Goal: Information Seeking & Learning: Learn about a topic

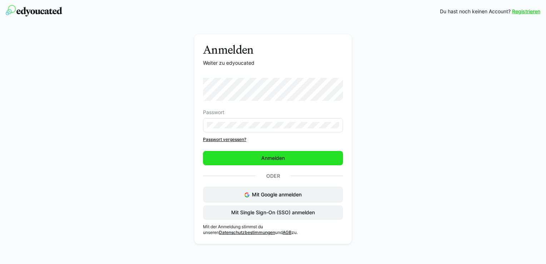
click at [242, 157] on span "Anmelden" at bounding box center [273, 158] width 140 height 14
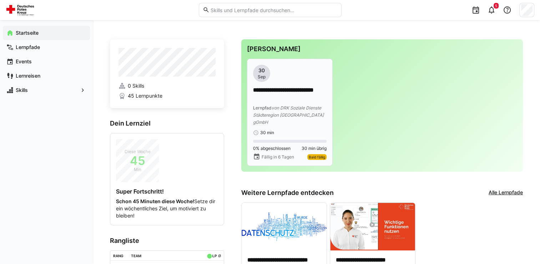
click at [279, 105] on span "von DRK Soziale Dienste Städteregion [GEOGRAPHIC_DATA] gGmbH" at bounding box center [288, 115] width 71 height 20
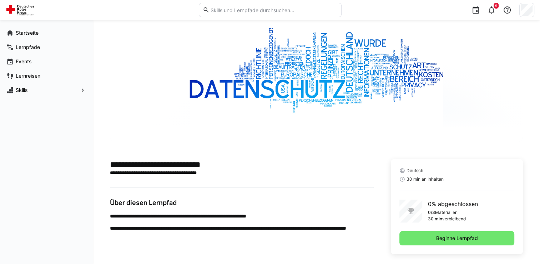
scroll to position [45, 0]
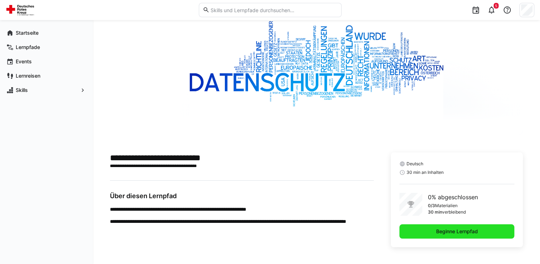
click at [457, 233] on span "Beginne Lernpfad" at bounding box center [457, 230] width 44 height 7
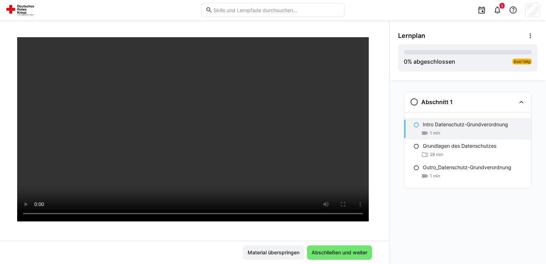
scroll to position [55, 0]
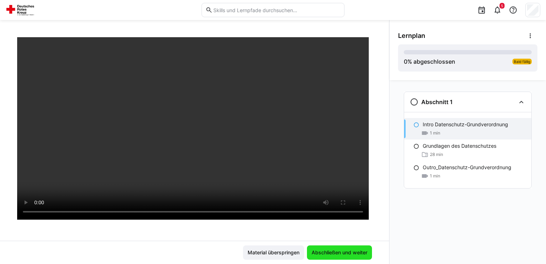
click at [327, 248] on span "Abschließen und weiter" at bounding box center [339, 252] width 65 height 14
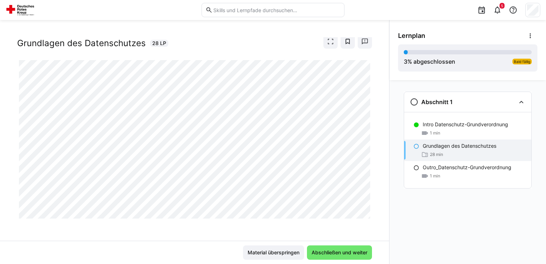
drag, startPoint x: 390, startPoint y: 166, endPoint x: 392, endPoint y: 201, distance: 34.7
click at [392, 201] on div "Abschnitt 1 Intro Datenschutz-Grundverordnung 1 min Grundlagen des Datenschutze…" at bounding box center [467, 172] width 156 height 184
drag, startPoint x: 389, startPoint y: 199, endPoint x: 387, endPoint y: 246, distance: 47.2
click at [387, 246] on div "Grundlagen des Datenschutzes Grundlagen des Datenschutzes 28 LP Material übersp…" at bounding box center [273, 142] width 546 height 244
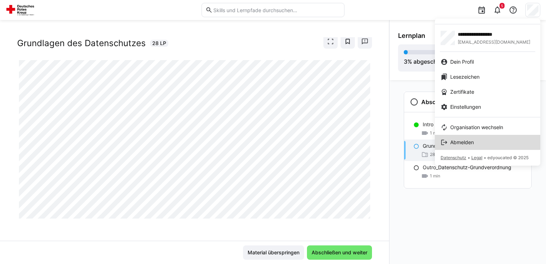
click at [469, 141] on span "Abmelden" at bounding box center [462, 142] width 24 height 7
